Goal: Task Accomplishment & Management: Use online tool/utility

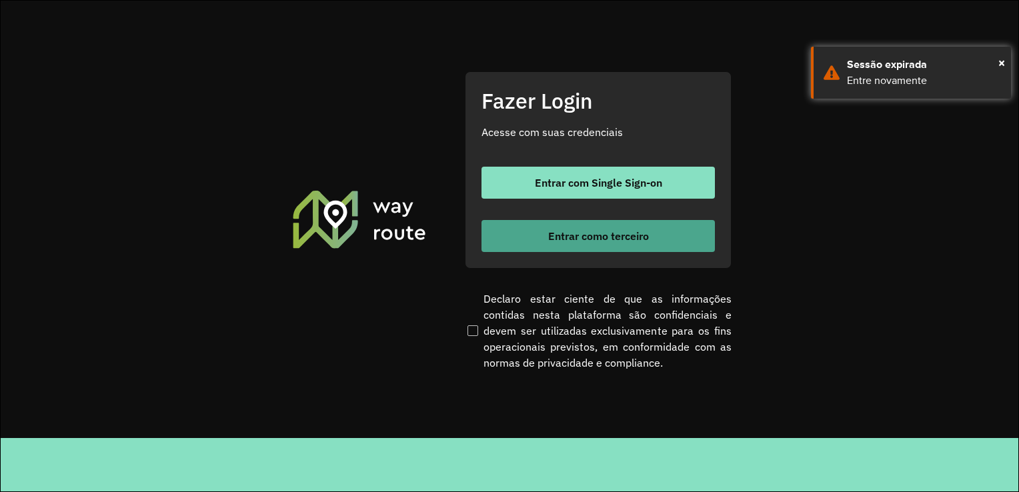
click at [638, 244] on button "Entrar como terceiro" at bounding box center [598, 236] width 233 height 32
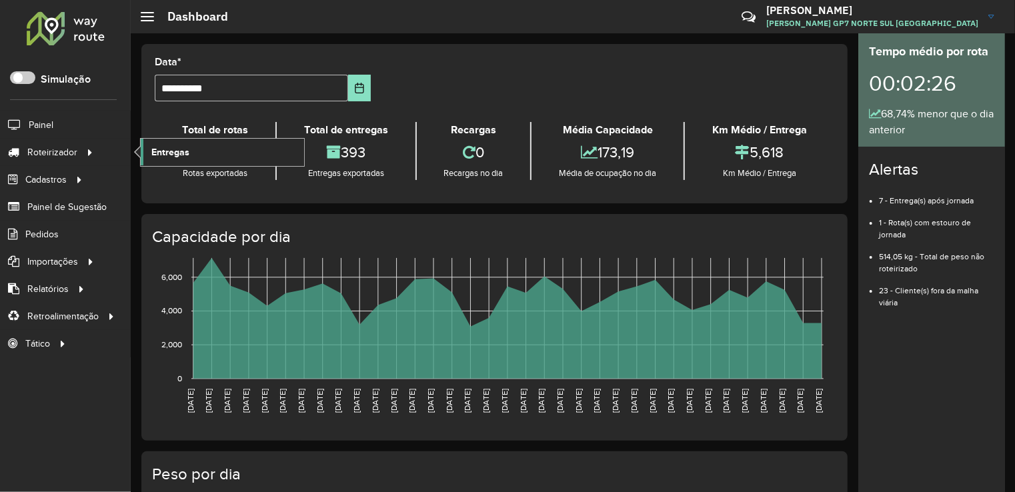
click at [176, 155] on span "Entregas" at bounding box center [170, 152] width 38 height 14
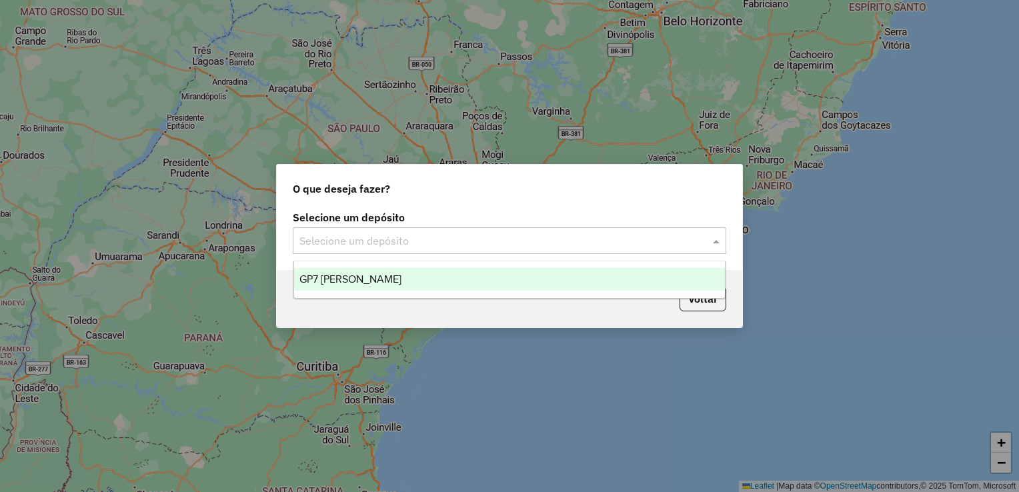
click at [400, 236] on input "text" at bounding box center [496, 241] width 394 height 16
click at [381, 283] on span "GP7 [PERSON_NAME]" at bounding box center [350, 278] width 102 height 11
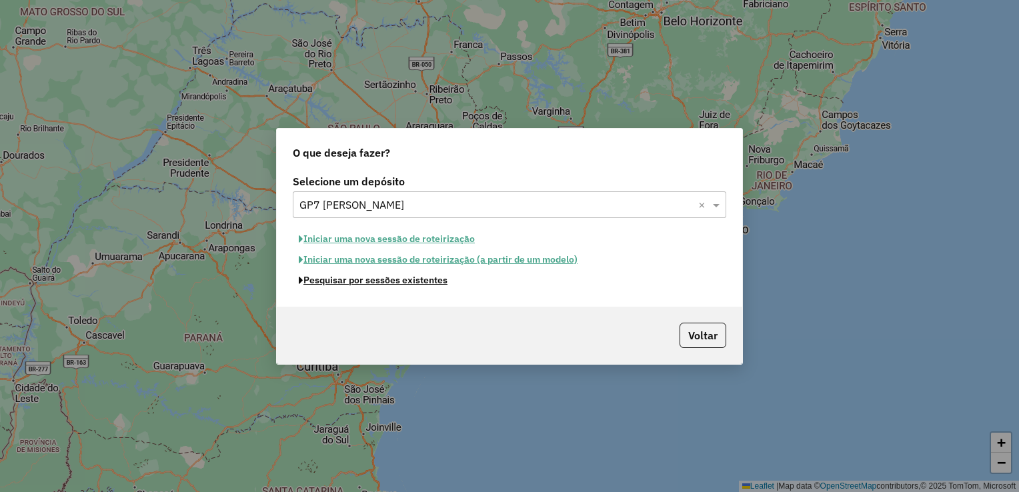
click at [381, 283] on button "Pesquisar por sessões existentes" at bounding box center [373, 280] width 161 height 21
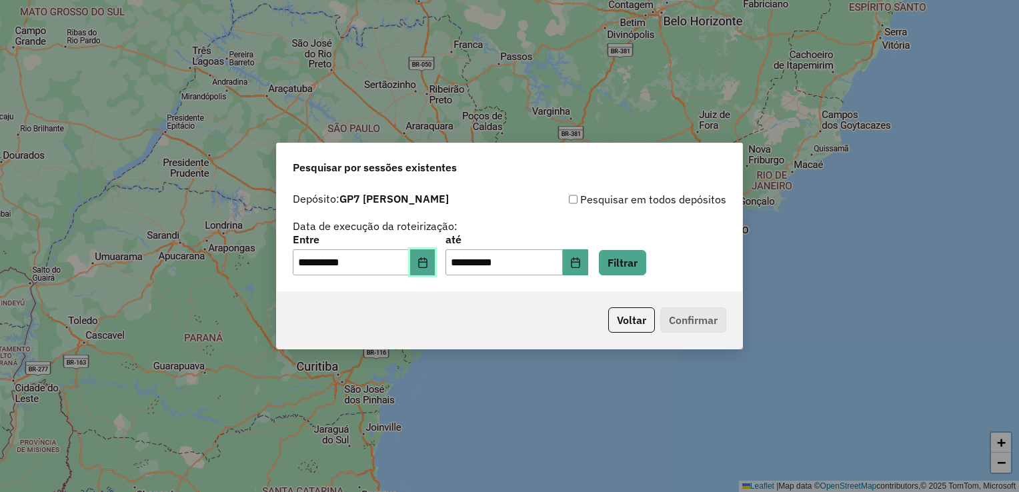
click at [428, 261] on icon "Choose Date" at bounding box center [423, 262] width 11 height 11
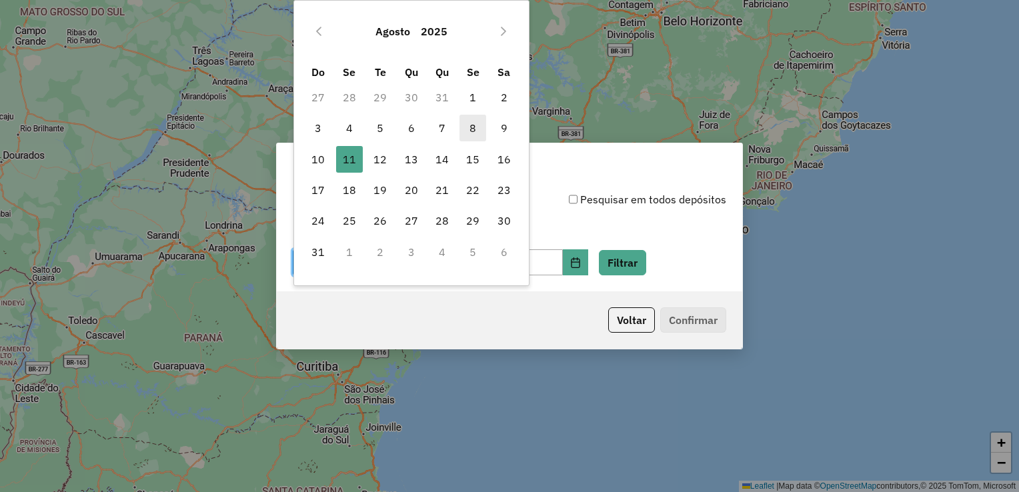
click at [475, 133] on span "8" at bounding box center [473, 128] width 27 height 27
type input "**********"
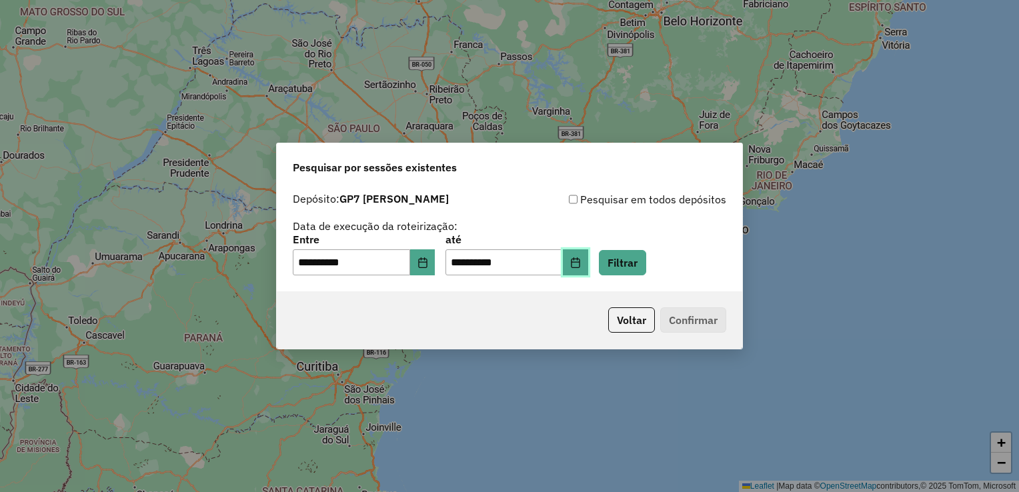
click at [581, 264] on icon "Choose Date" at bounding box center [575, 262] width 11 height 11
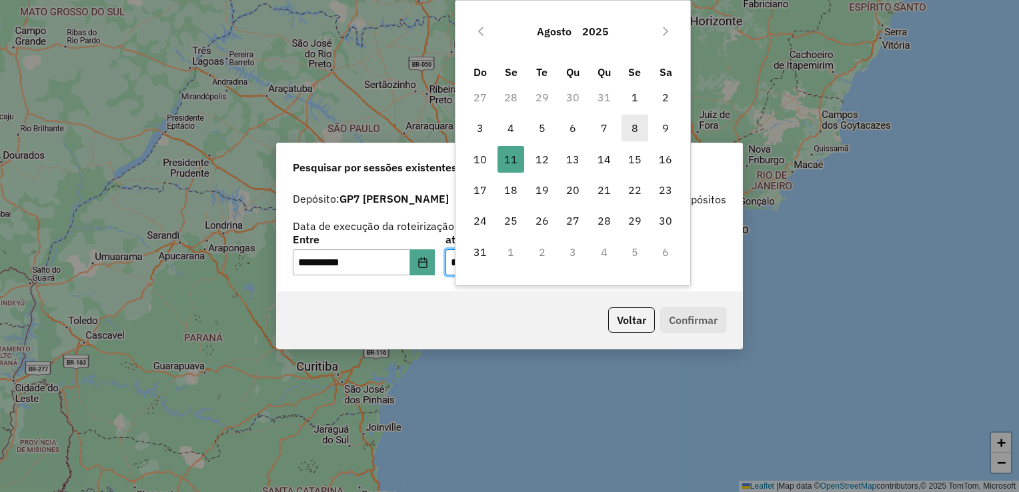
click at [647, 131] on span "8" at bounding box center [635, 128] width 27 height 27
type input "**********"
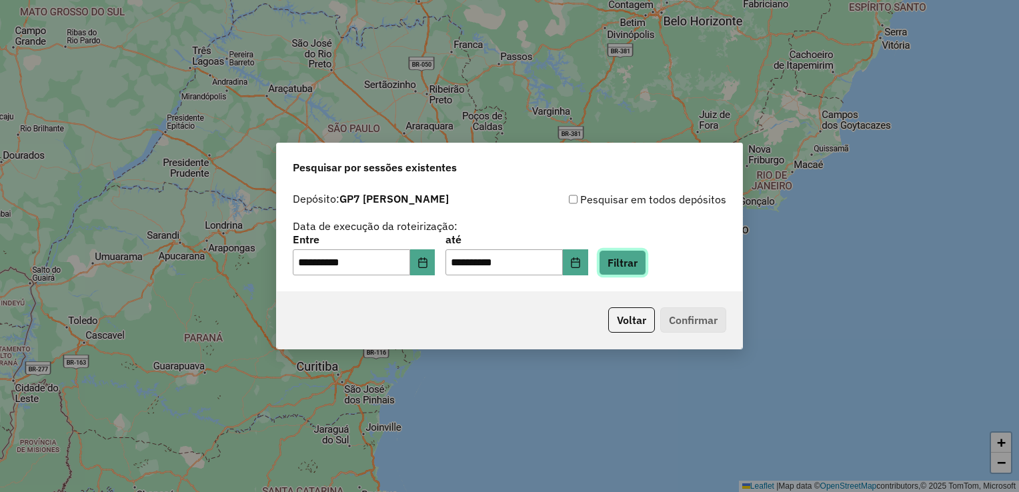
click at [640, 253] on button "Filtrar" at bounding box center [622, 262] width 47 height 25
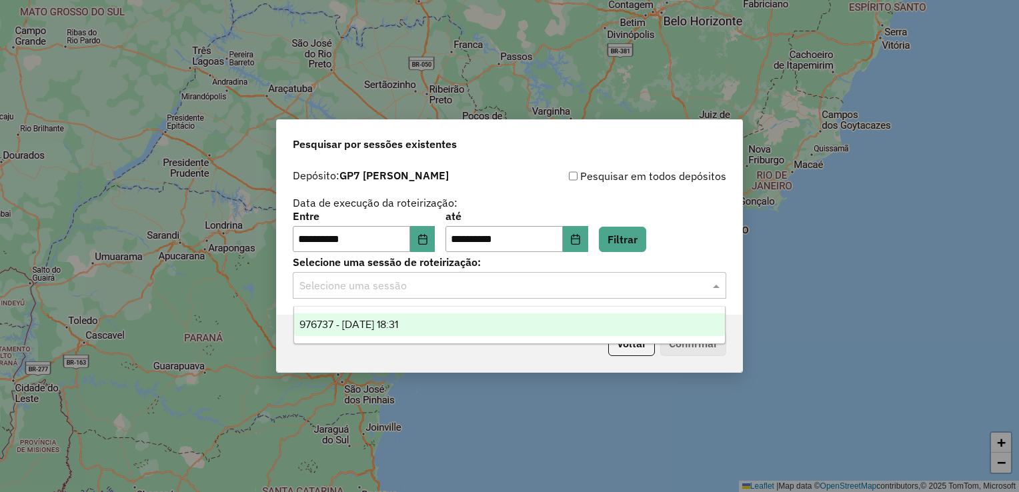
click at [496, 294] on div "Selecione uma sessão" at bounding box center [510, 285] width 434 height 27
click at [478, 319] on div "976737 - 08/08/2025 18:31" at bounding box center [510, 324] width 432 height 23
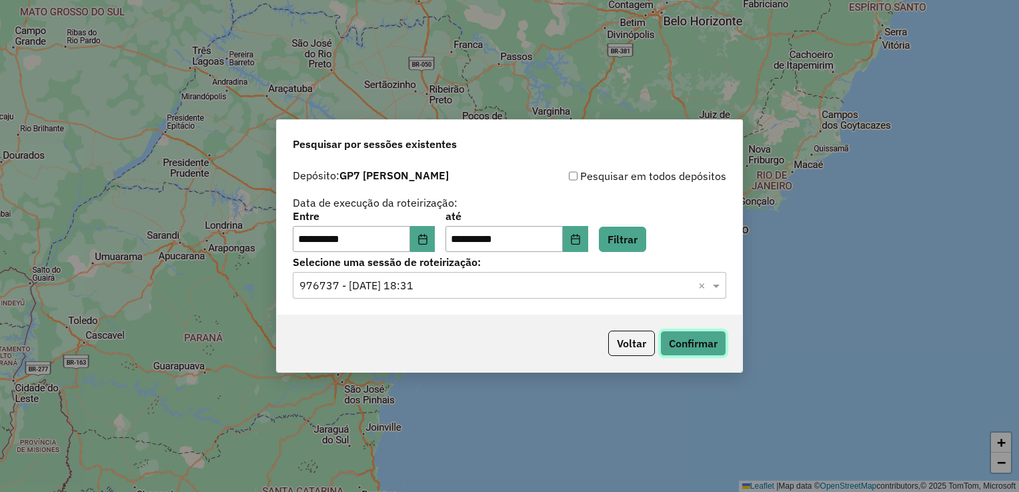
click at [688, 340] on button "Confirmar" at bounding box center [693, 343] width 66 height 25
click at [446, 238] on div "**********" at bounding box center [510, 231] width 434 height 41
drag, startPoint x: 446, startPoint y: 238, endPoint x: 438, endPoint y: 238, distance: 8.0
click at [438, 238] on div "**********" at bounding box center [510, 231] width 434 height 41
click at [436, 238] on button "Choose Date" at bounding box center [422, 239] width 25 height 27
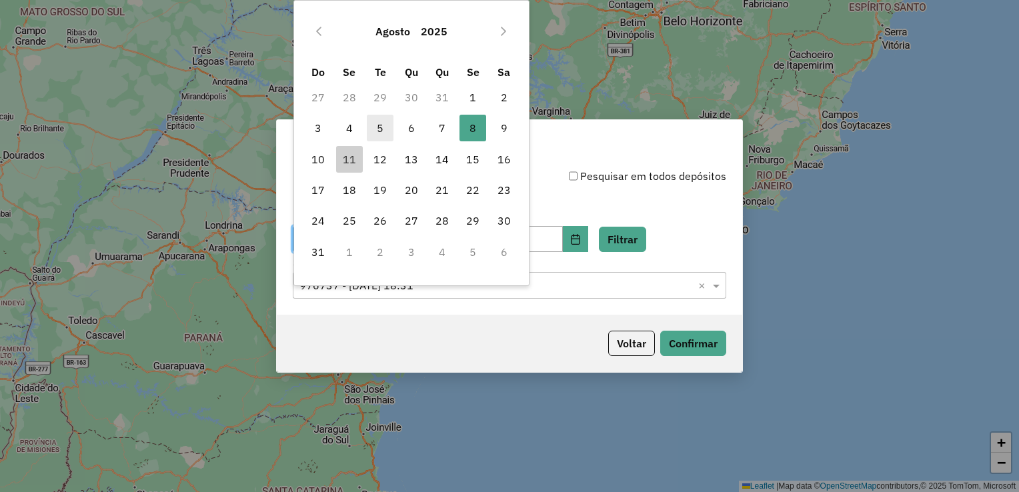
click at [377, 127] on span "5" at bounding box center [380, 128] width 27 height 27
type input "**********"
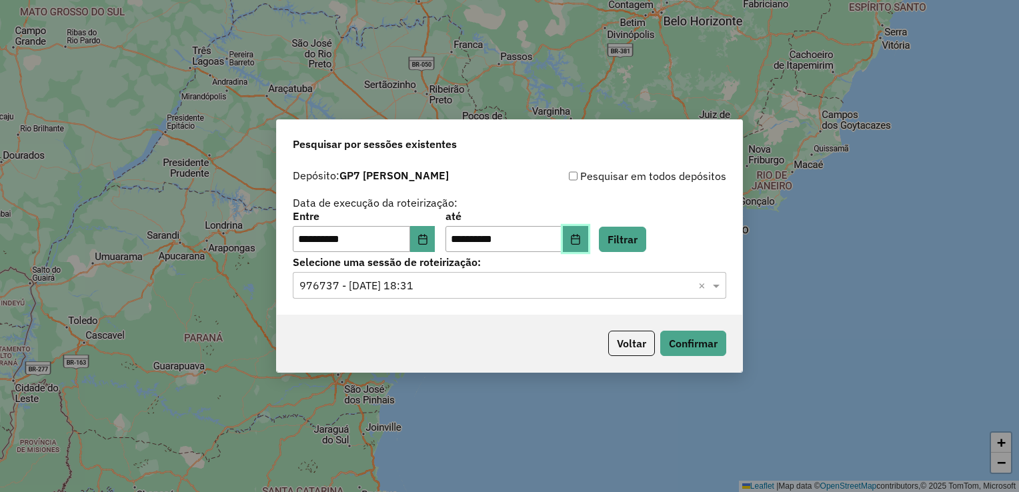
click at [587, 247] on button "Choose Date" at bounding box center [575, 239] width 25 height 27
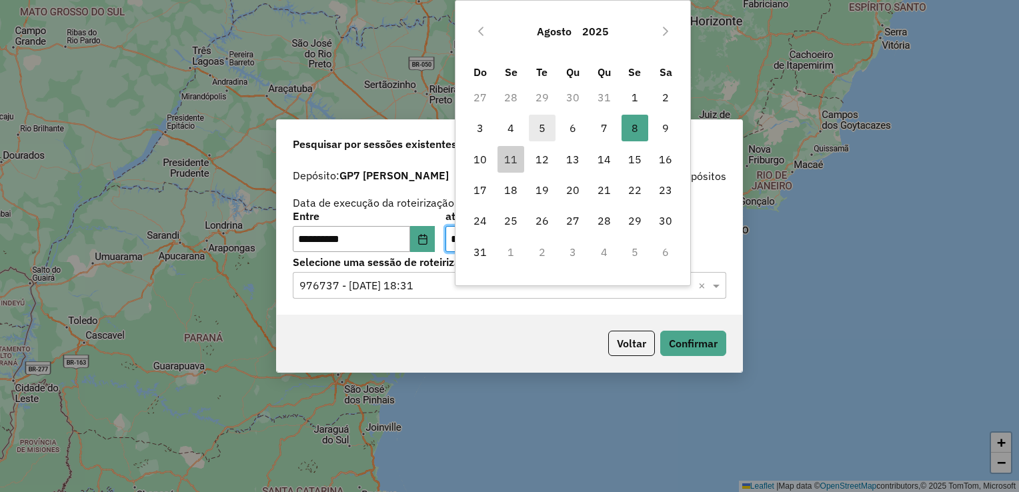
click at [547, 128] on span "5" at bounding box center [542, 128] width 27 height 27
type input "**********"
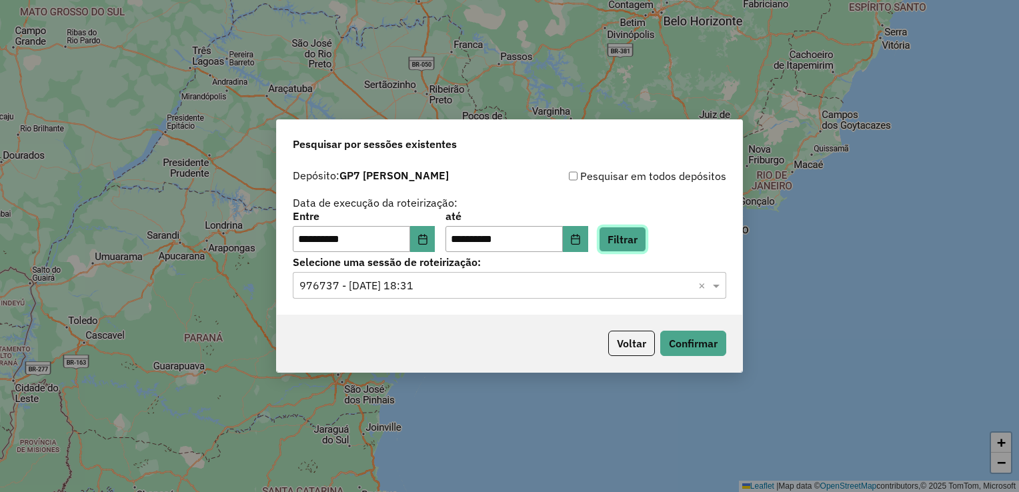
click at [636, 234] on button "Filtrar" at bounding box center [622, 239] width 47 height 25
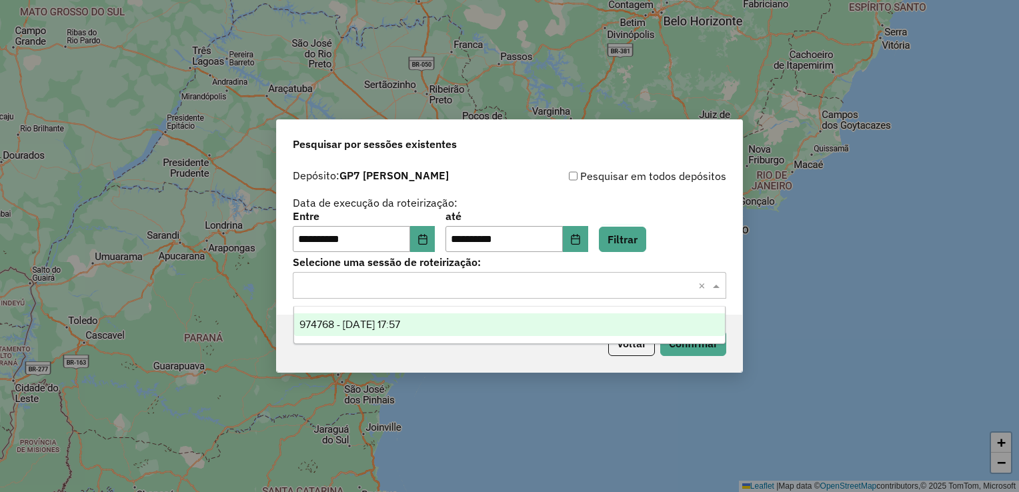
drag, startPoint x: 526, startPoint y: 284, endPoint x: 444, endPoint y: 321, distance: 90.5
click at [444, 321] on body "**********" at bounding box center [509, 246] width 1019 height 492
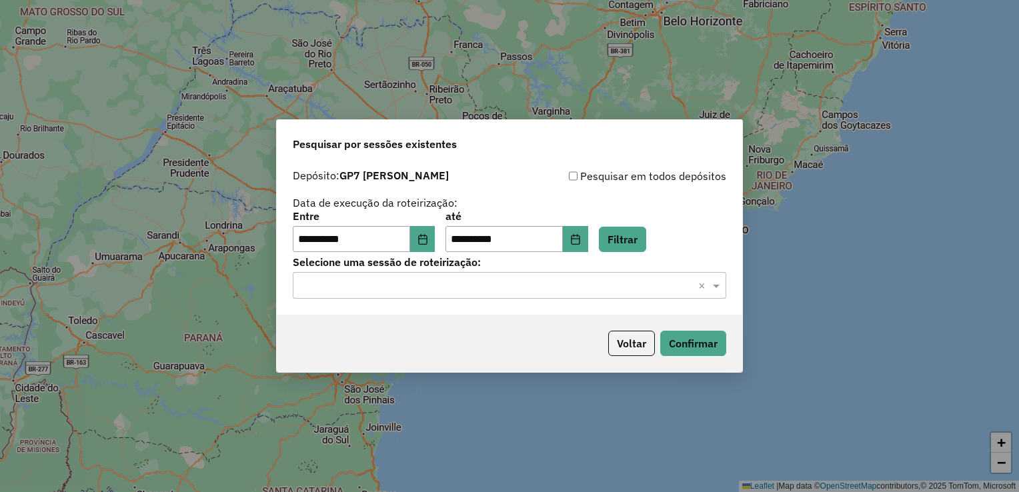
click at [444, 321] on div "Voltar Confirmar" at bounding box center [510, 343] width 466 height 57
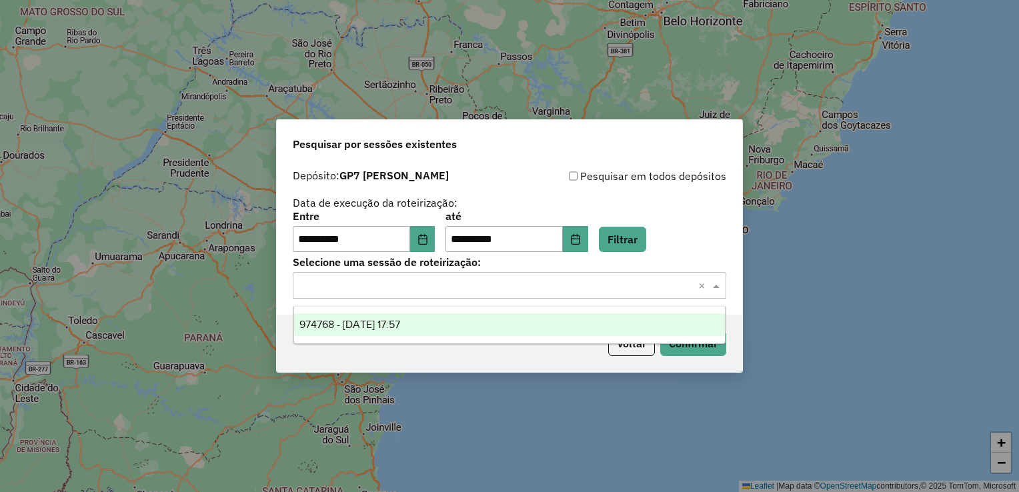
click at [465, 297] on div "Selecione uma sessão × ×" at bounding box center [510, 285] width 434 height 27
click at [436, 329] on div "974768 - 05/08/2025 17:57" at bounding box center [510, 324] width 432 height 23
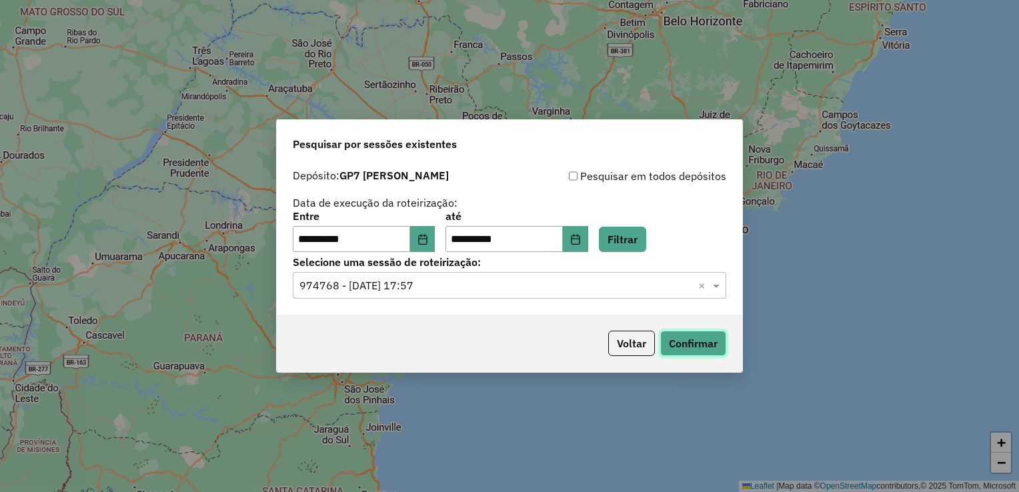
click at [711, 350] on button "Confirmar" at bounding box center [693, 343] width 66 height 25
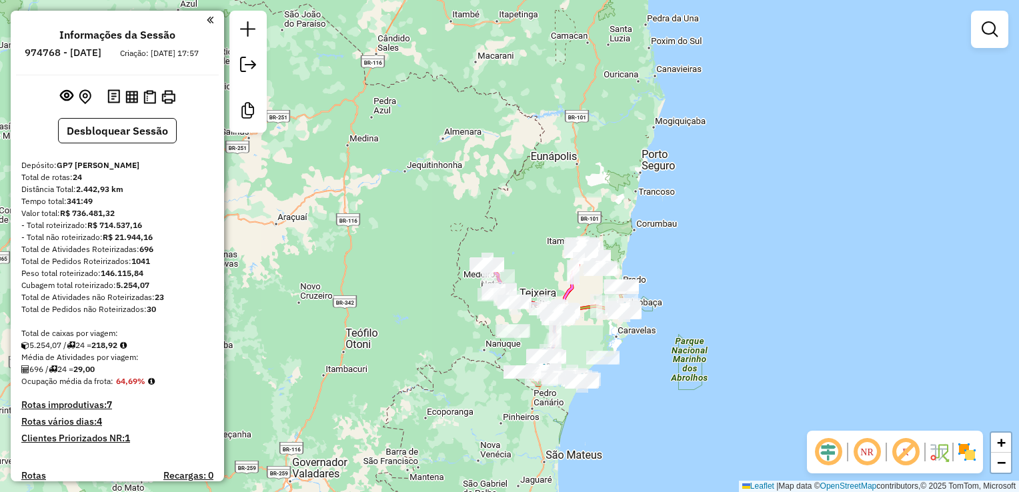
click at [584, 346] on div "Janela de atendimento Grade de atendimento Capacidade Transportadoras Veículos …" at bounding box center [509, 246] width 1019 height 492
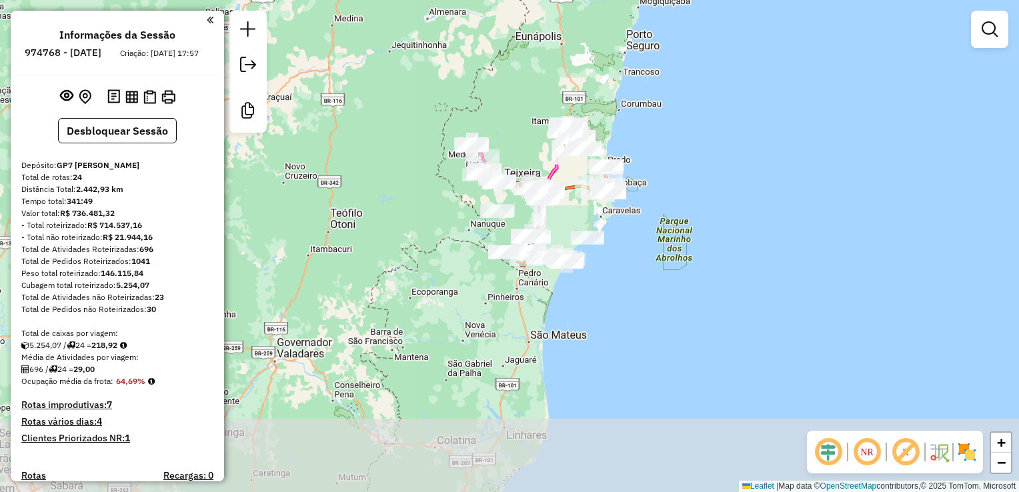
drag, startPoint x: 584, startPoint y: 346, endPoint x: 568, endPoint y: 217, distance: 129.7
click at [568, 217] on div "Janela de atendimento Grade de atendimento Capacidade Transportadoras Veículos …" at bounding box center [509, 246] width 1019 height 492
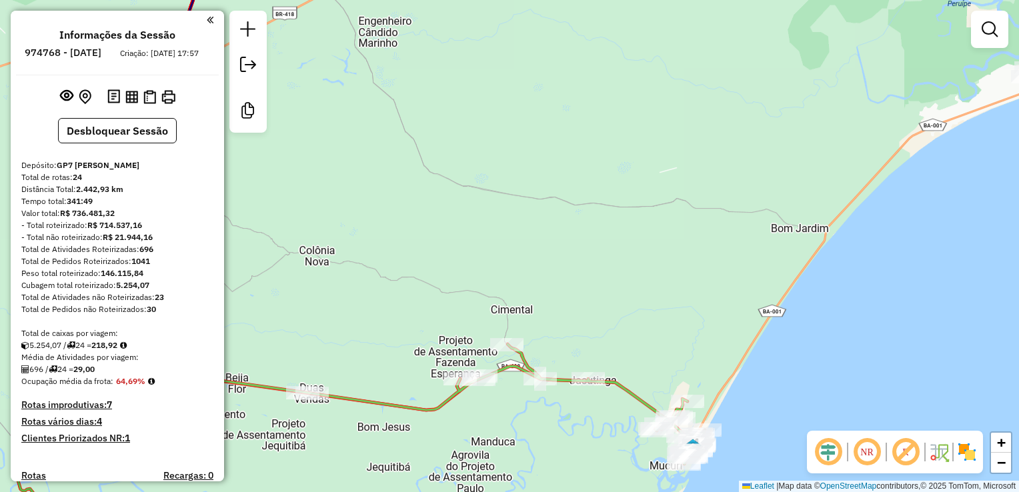
click at [627, 383] on icon at bounding box center [372, 367] width 666 height 193
select select "**********"
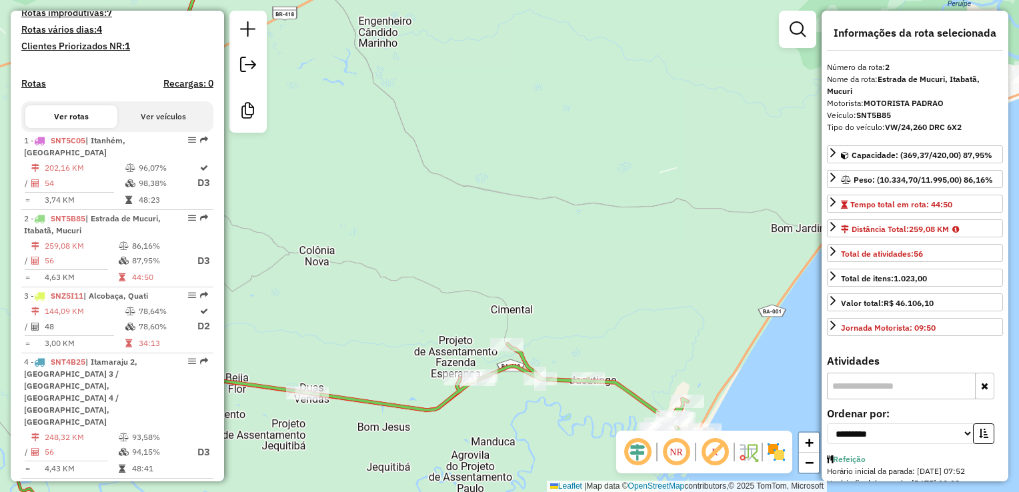
scroll to position [603, 0]
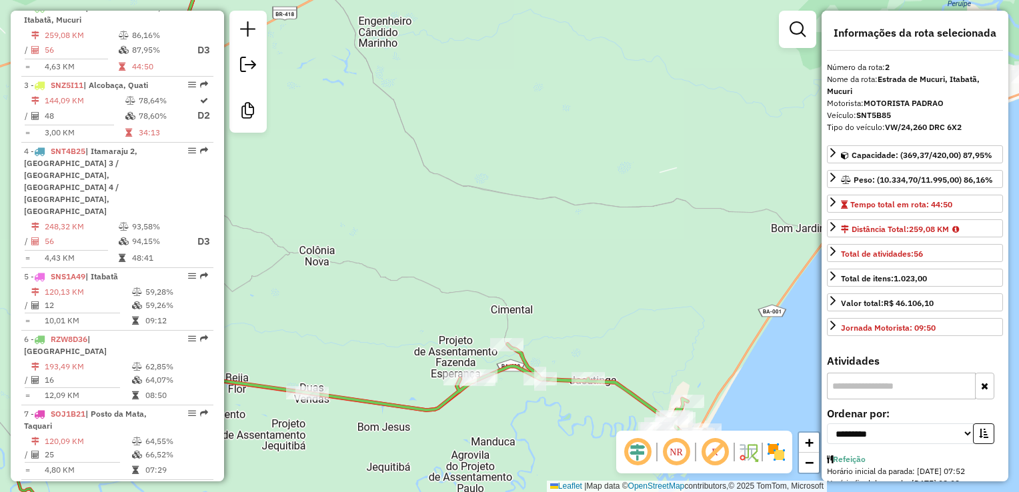
drag, startPoint x: 520, startPoint y: 302, endPoint x: 673, endPoint y: 282, distance: 154.7
click at [673, 282] on div "Janela de atendimento Grade de atendimento Capacidade Transportadoras Veículos …" at bounding box center [509, 246] width 1019 height 492
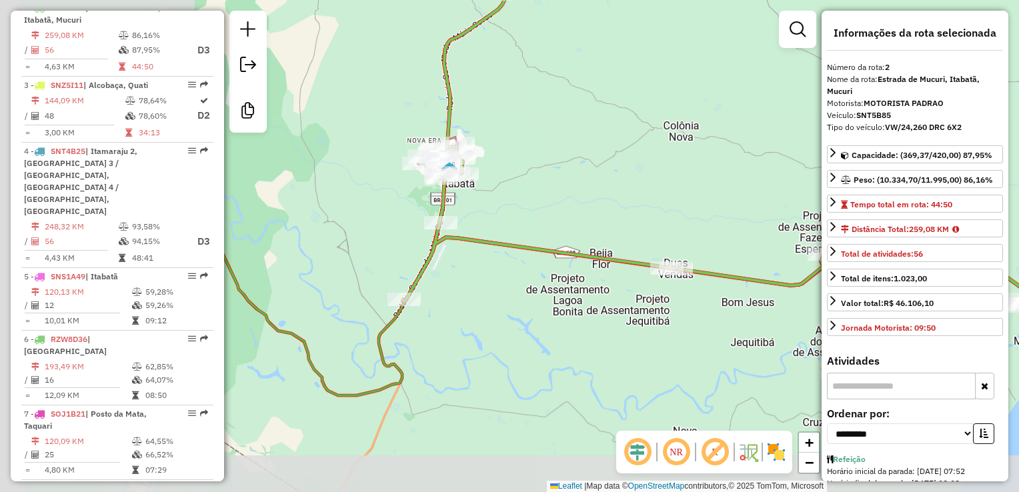
drag, startPoint x: 515, startPoint y: 236, endPoint x: 756, endPoint y: 138, distance: 260.6
click at [756, 138] on div "Janela de atendimento Grade de atendimento Capacidade Transportadoras Veículos …" at bounding box center [509, 246] width 1019 height 492
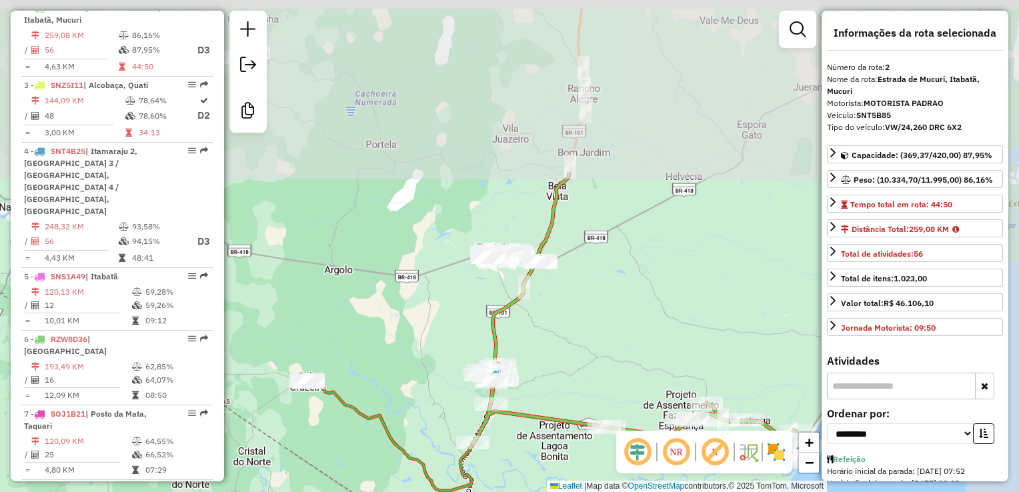
drag, startPoint x: 726, startPoint y: 62, endPoint x: 597, endPoint y: 285, distance: 257.9
click at [597, 285] on div "Janela de atendimento Grade de atendimento Capacidade Transportadoras Veículos …" at bounding box center [509, 246] width 1019 height 492
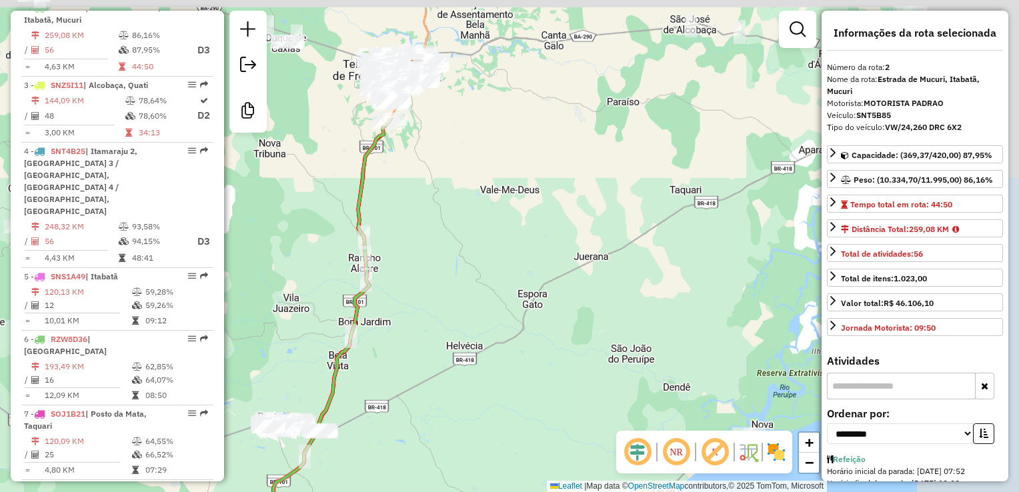
drag, startPoint x: 719, startPoint y: 179, endPoint x: 476, endPoint y: 402, distance: 330.0
click at [476, 402] on div "Janela de atendimento Grade de atendimento Capacidade Transportadoras Veículos …" at bounding box center [509, 246] width 1019 height 492
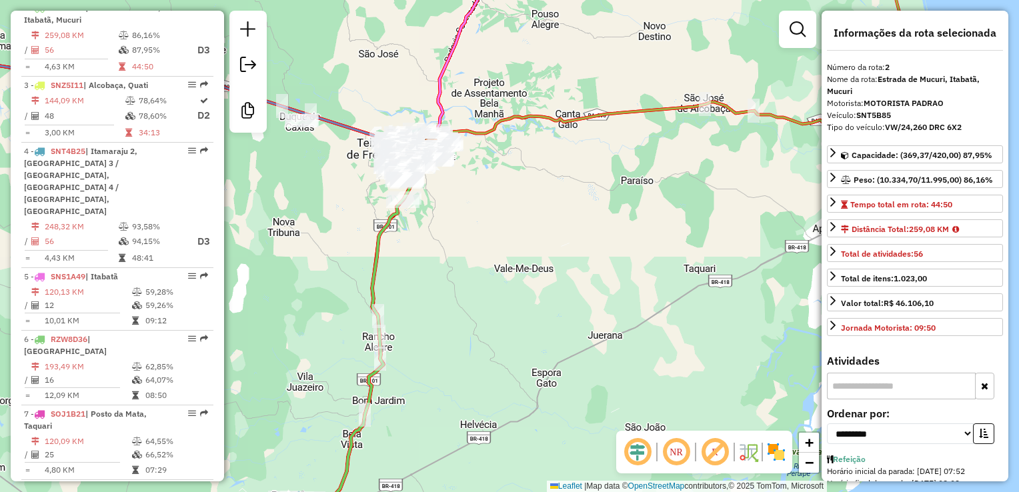
drag, startPoint x: 510, startPoint y: 297, endPoint x: 604, endPoint y: 365, distance: 115.7
click at [604, 365] on div "Janela de atendimento Grade de atendimento Capacidade Transportadoras Veículos …" at bounding box center [509, 246] width 1019 height 492
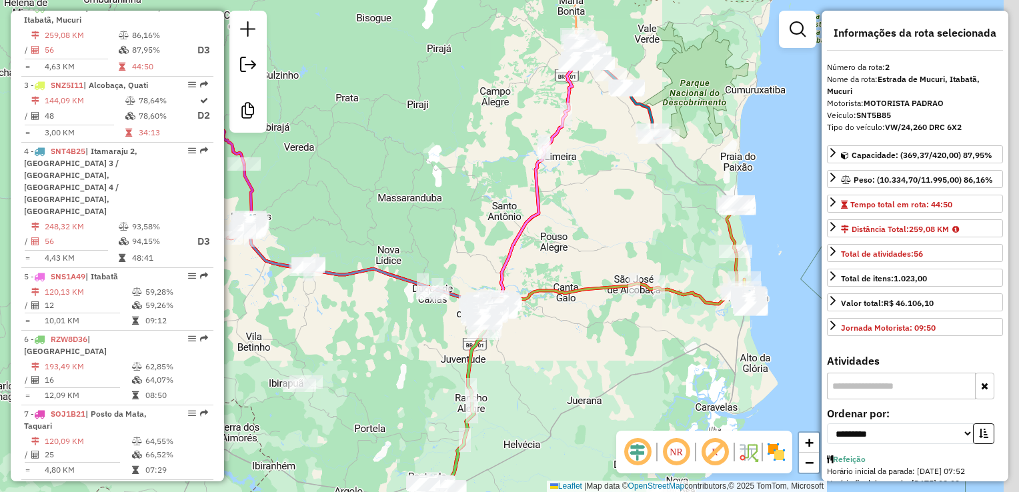
drag, startPoint x: 725, startPoint y: 203, endPoint x: 604, endPoint y: 194, distance: 121.7
click at [604, 194] on div "Janela de atendimento Grade de atendimento Capacidade Transportadoras Veículos …" at bounding box center [509, 246] width 1019 height 492
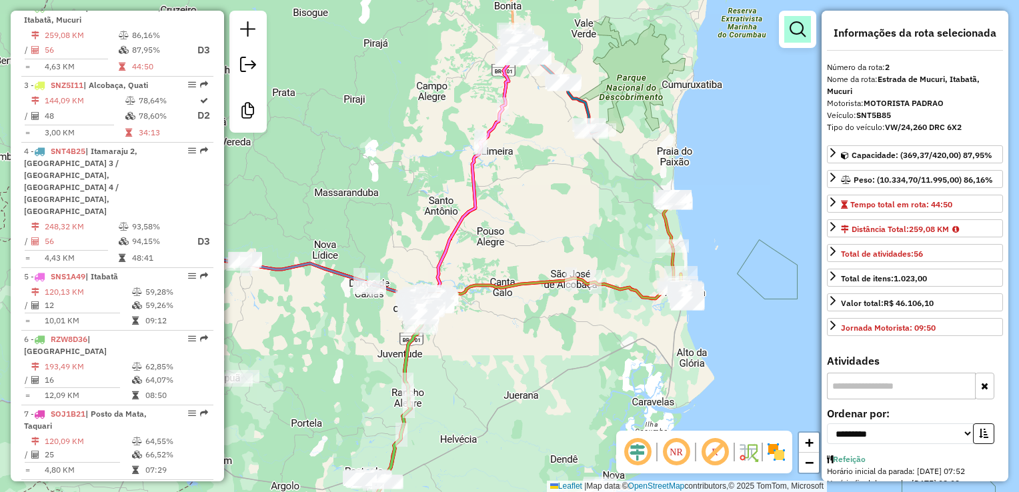
click at [786, 39] on link at bounding box center [797, 29] width 27 height 27
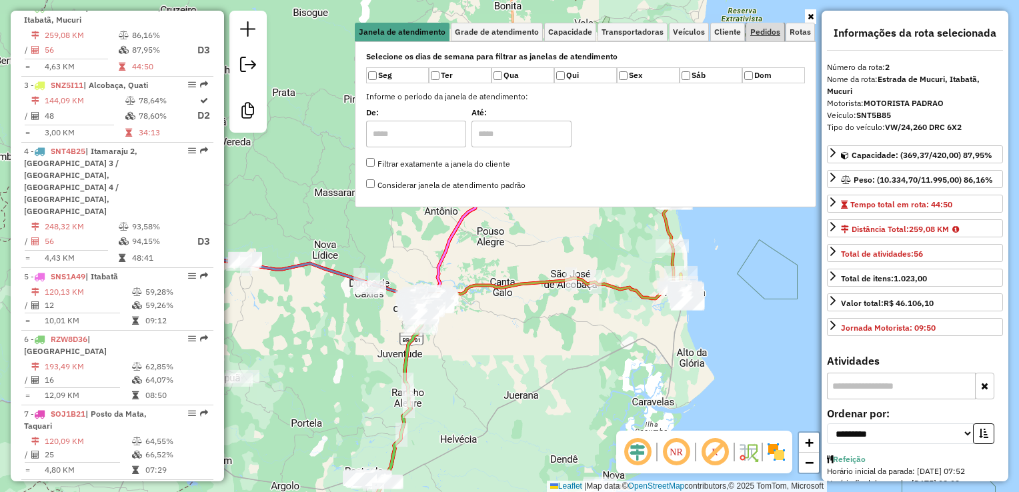
click at [764, 31] on span "Pedidos" at bounding box center [765, 32] width 30 height 8
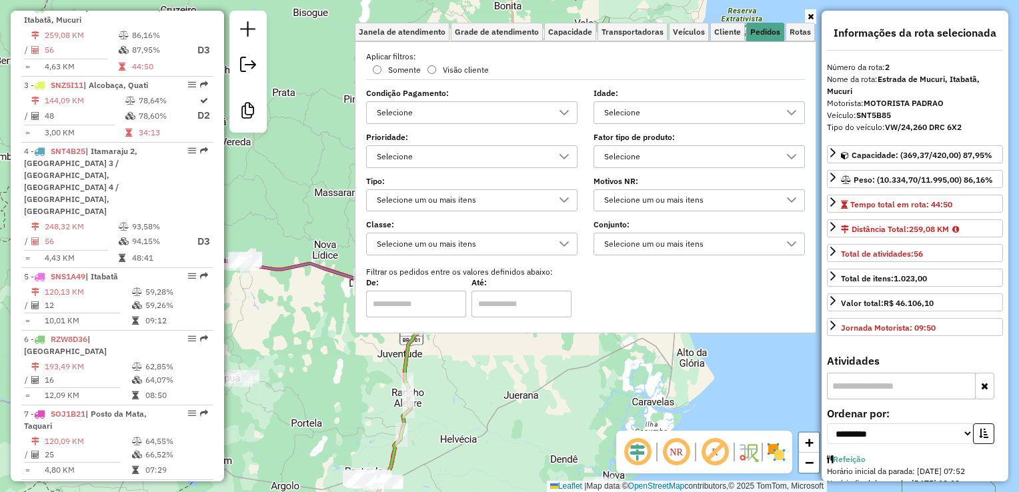
click at [333, 123] on div "Janela de atendimento Grade de atendimento Capacidade Transportadoras Veículos …" at bounding box center [509, 246] width 1019 height 492
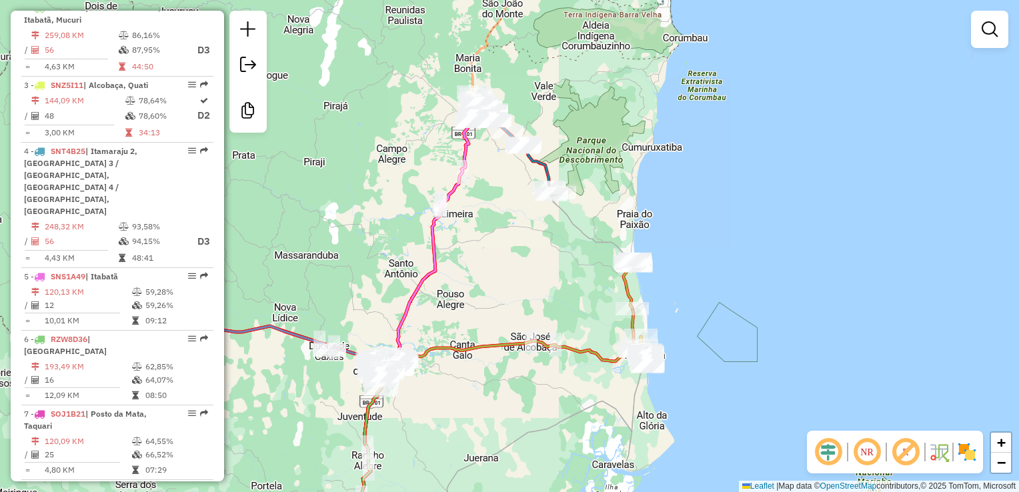
drag, startPoint x: 612, startPoint y: 278, endPoint x: 518, endPoint y: 203, distance: 121.0
click at [518, 203] on div "Janela de atendimento Grade de atendimento Capacidade Transportadoras Veículos …" at bounding box center [509, 246] width 1019 height 492
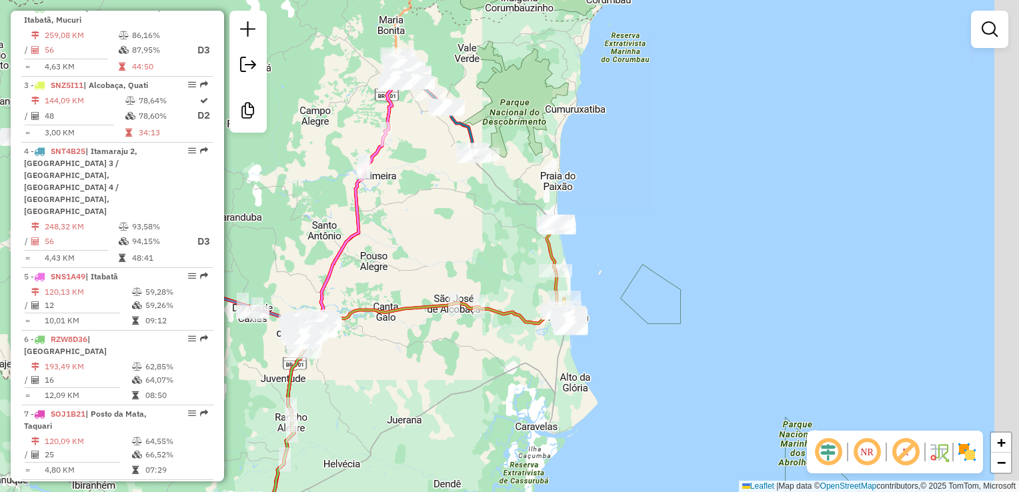
drag, startPoint x: 552, startPoint y: 278, endPoint x: 427, endPoint y: 217, distance: 138.7
click at [427, 217] on div "Janela de atendimento Grade de atendimento Capacidade Transportadoras Veículos …" at bounding box center [509, 246] width 1019 height 492
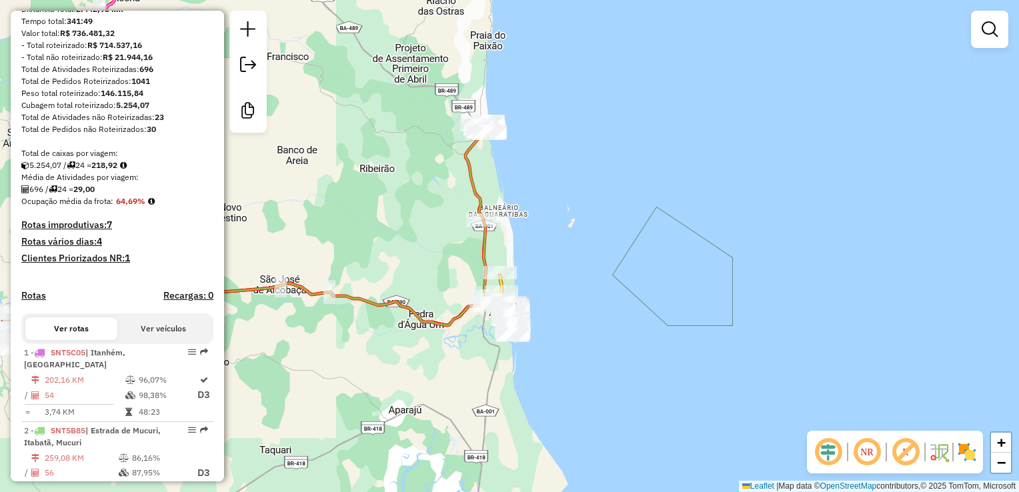
scroll to position [0, 0]
